Goal: Task Accomplishment & Management: Manage account settings

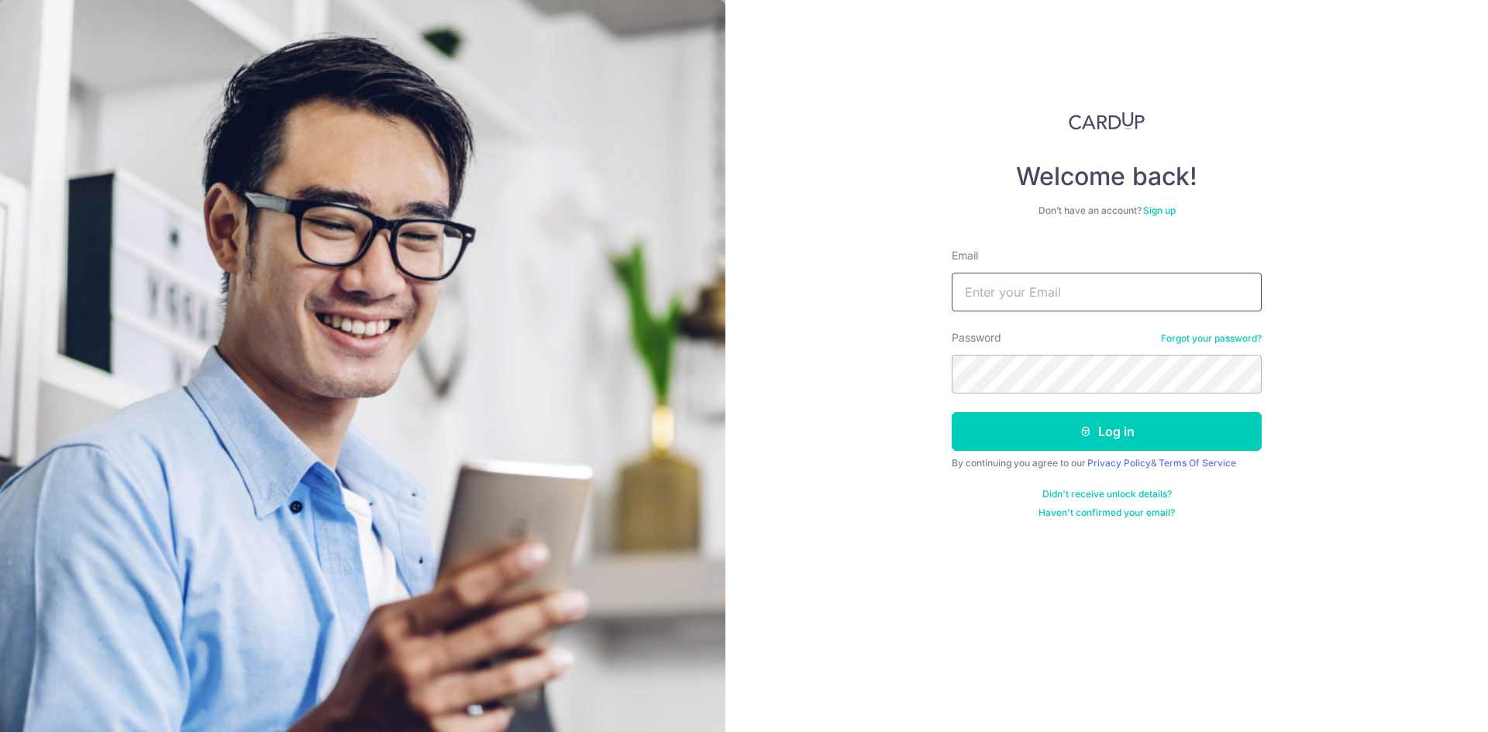
type input "[EMAIL_ADDRESS][DOMAIN_NAME]"
click at [952, 412] on button "Log in" at bounding box center [1107, 431] width 310 height 39
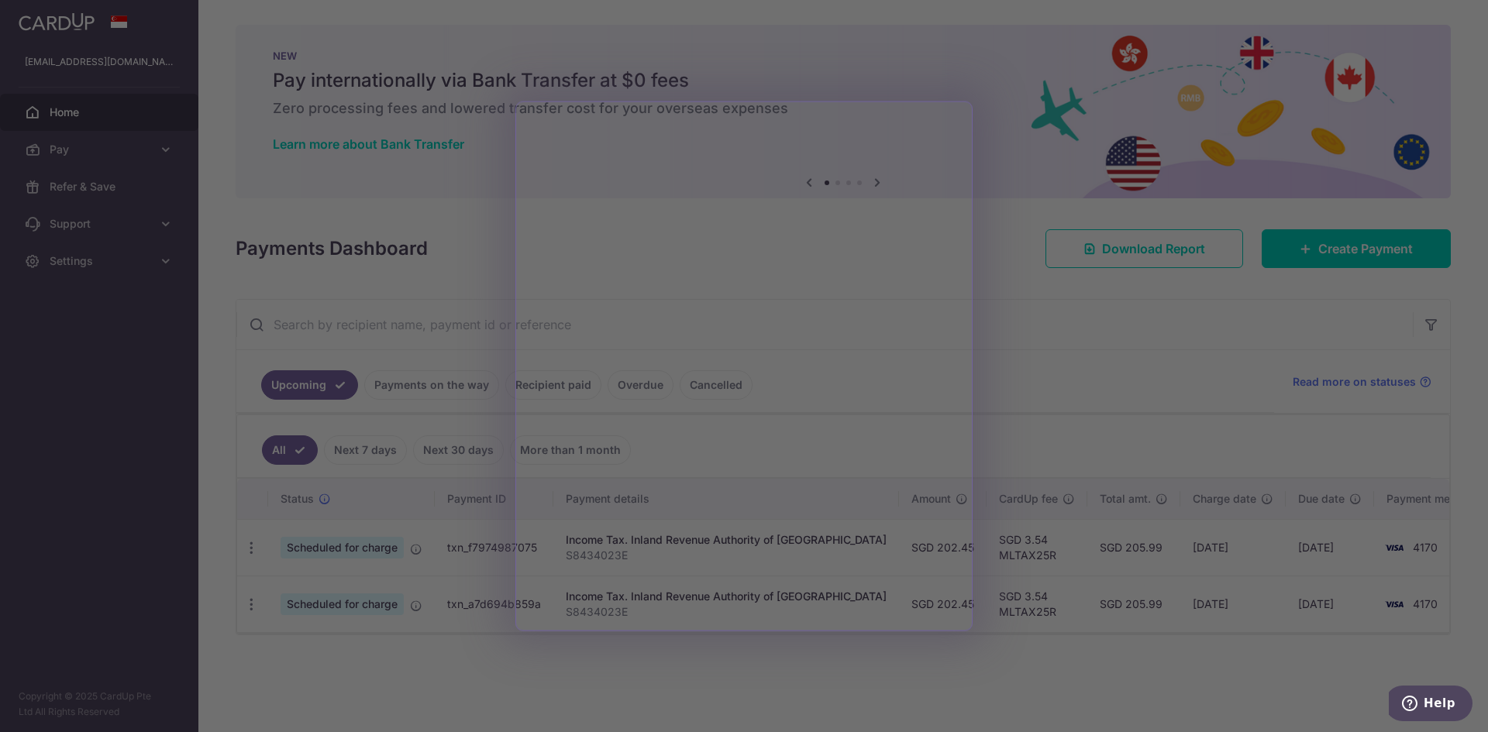
click at [1079, 355] on div at bounding box center [751, 369] width 1503 height 739
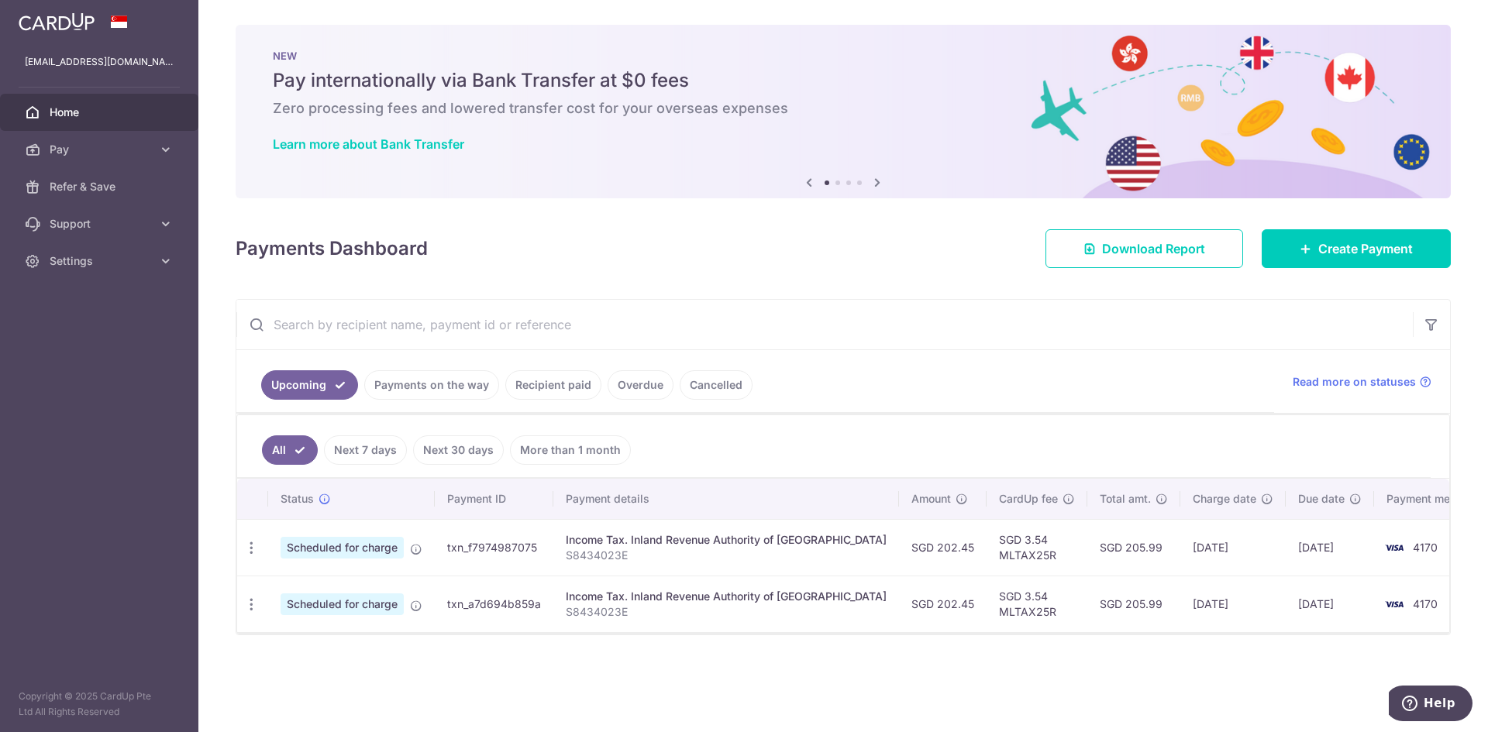
click at [543, 387] on link "Recipient paid" at bounding box center [553, 384] width 96 height 29
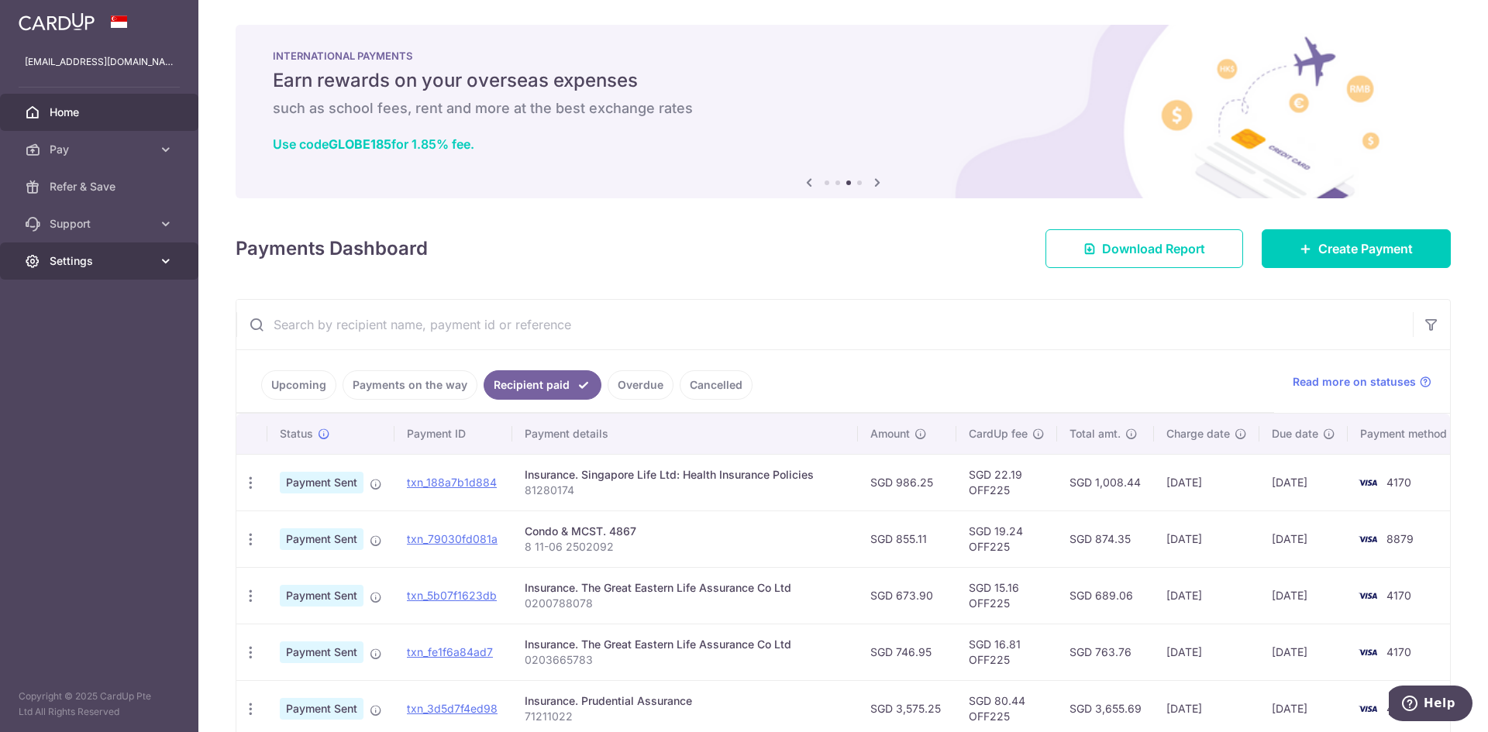
click at [133, 263] on span "Settings" at bounding box center [101, 260] width 102 height 15
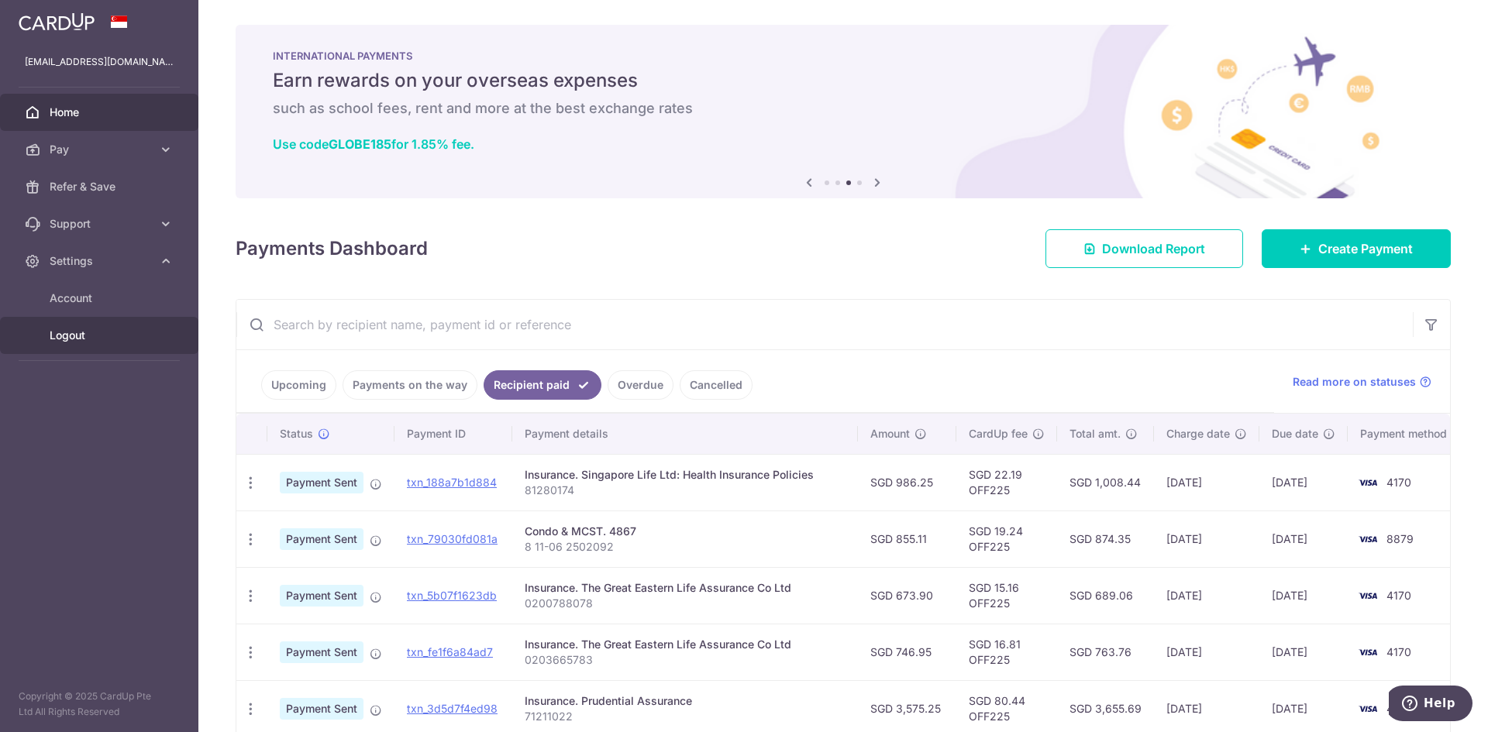
click at [87, 328] on span "Logout" at bounding box center [101, 335] width 102 height 15
